Goal: Transaction & Acquisition: Purchase product/service

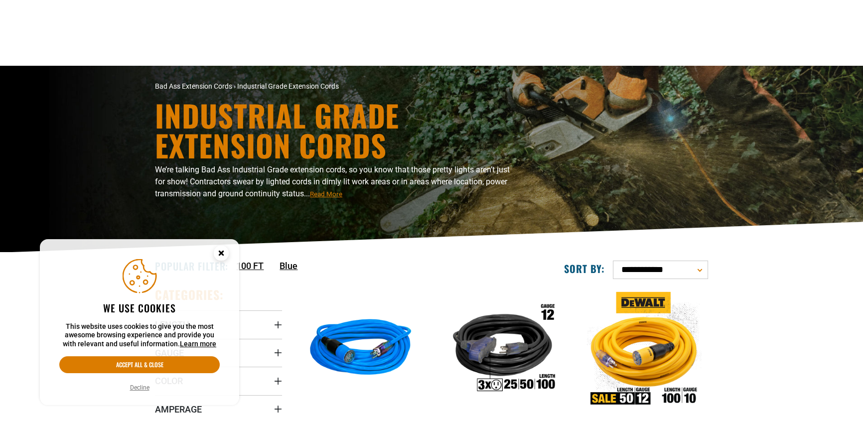
scroll to position [135, 0]
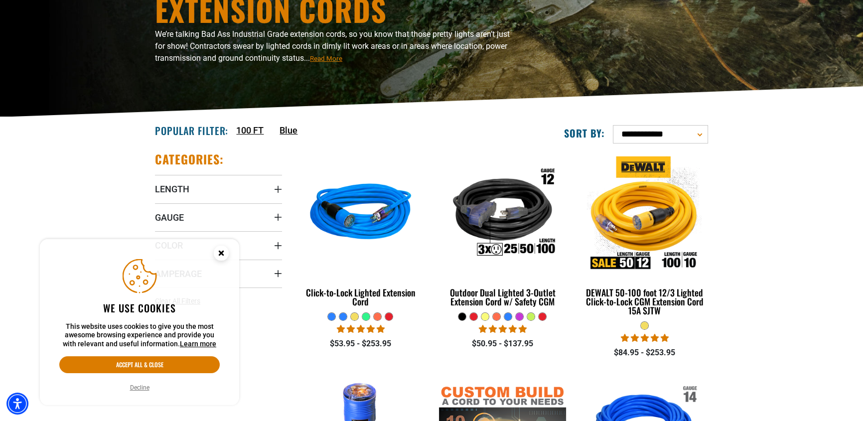
click at [220, 255] on circle "Cookie Consent" at bounding box center [221, 253] width 15 height 15
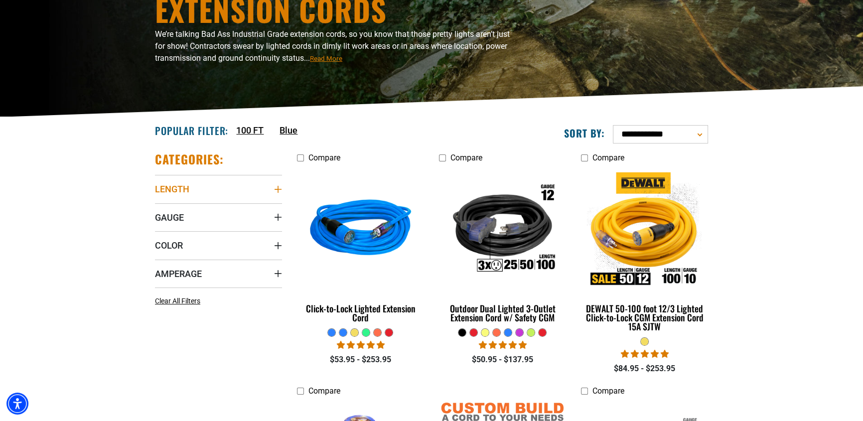
click at [274, 186] on icon "Length" at bounding box center [278, 189] width 8 height 8
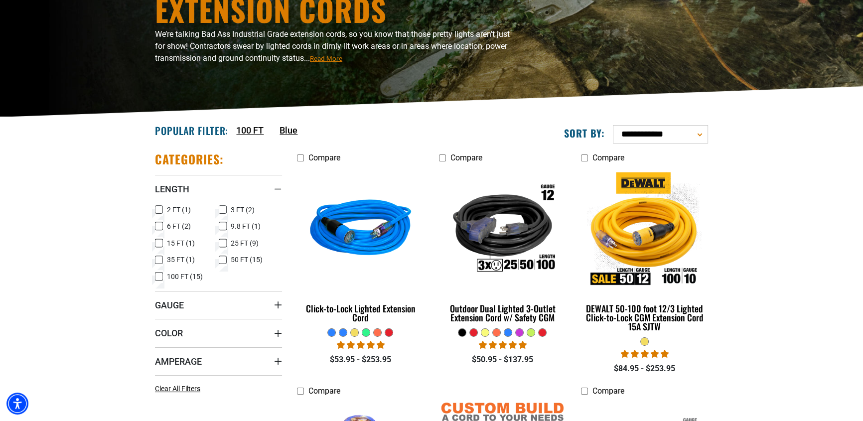
click at [223, 244] on icon at bounding box center [223, 243] width 8 height 13
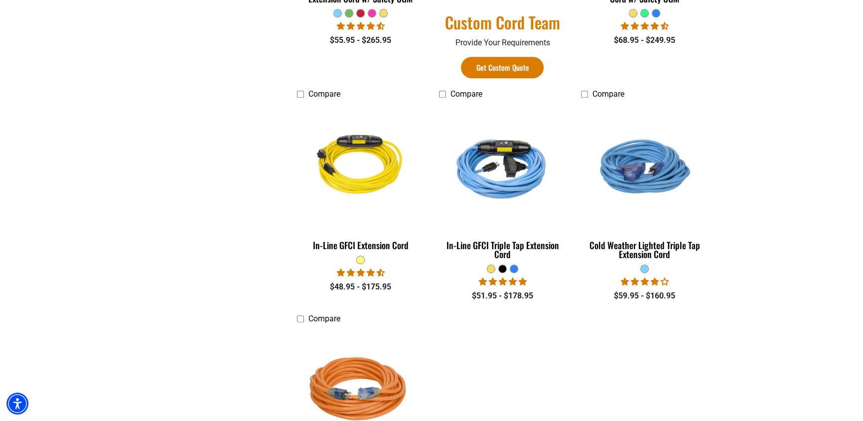
scroll to position [815, 0]
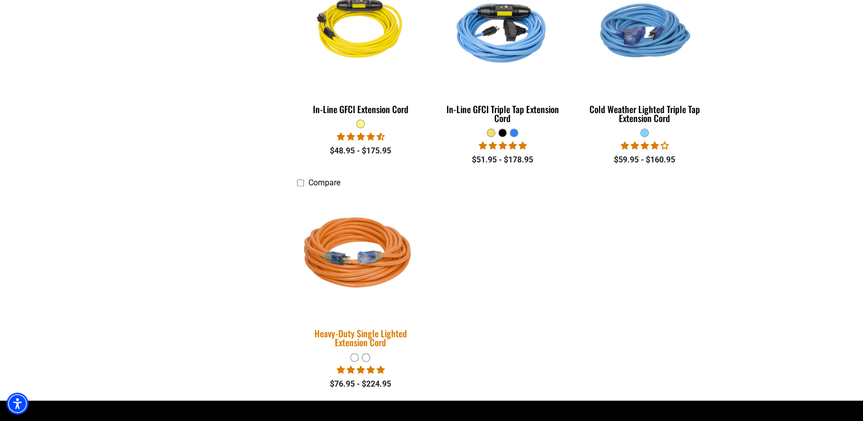
click at [364, 332] on div "Heavy-Duty Single Lighted Extension Cord" at bounding box center [360, 338] width 127 height 18
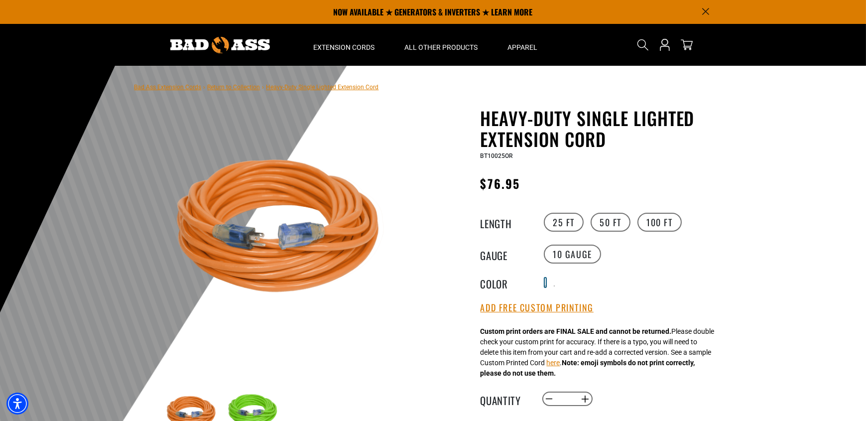
click at [546, 285] on div at bounding box center [545, 285] width 1 height 1
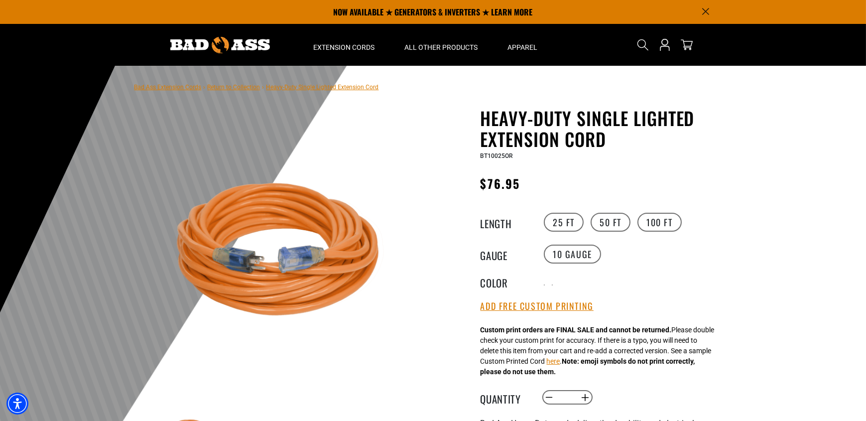
scroll to position [135, 0]
